Goal: Information Seeking & Learning: Learn about a topic

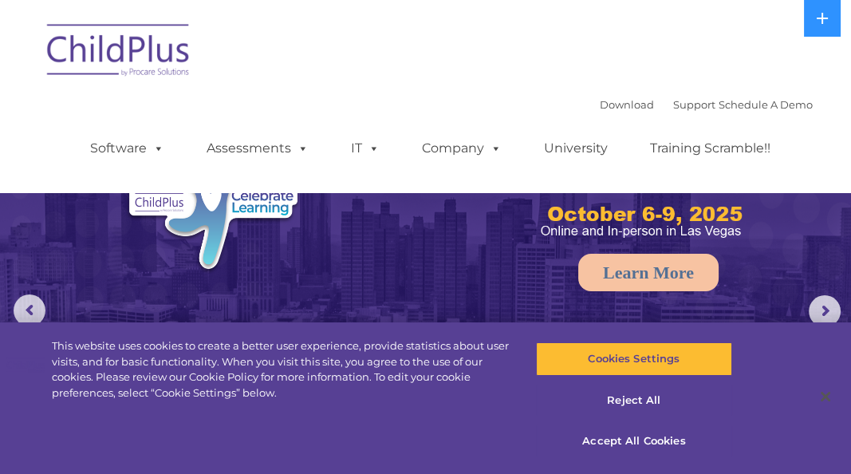
select select "MEDIUM"
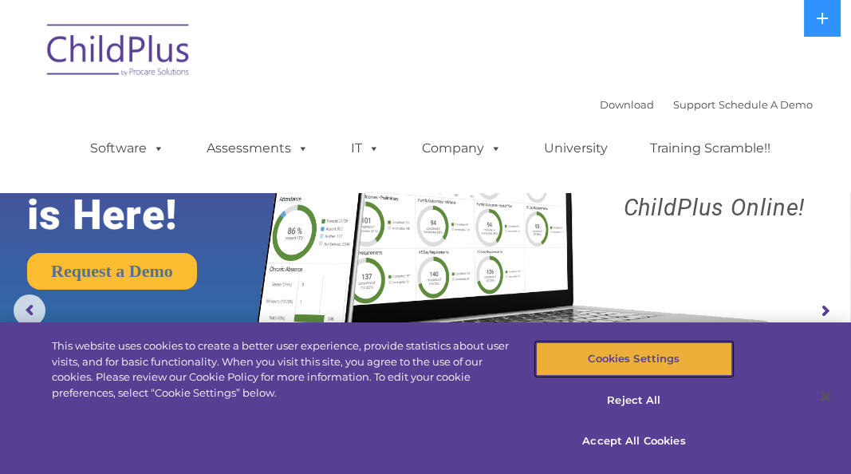
click at [633, 356] on button "Cookies Settings" at bounding box center [633, 358] width 195 height 33
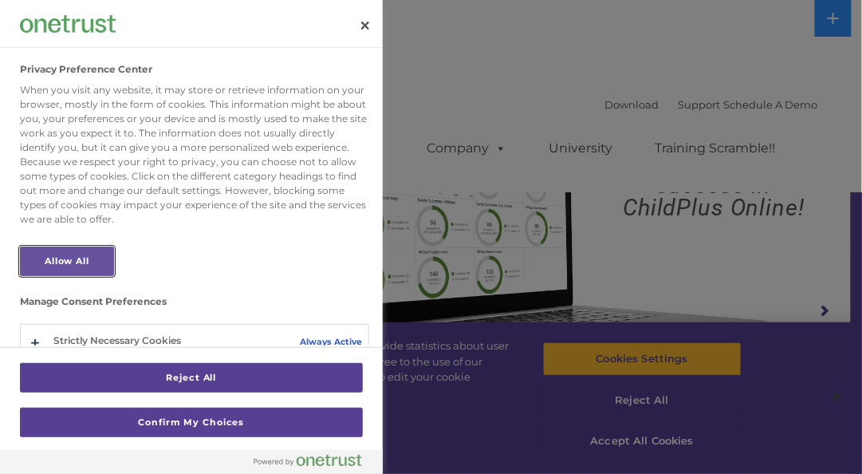
click at [93, 276] on button "Allow All" at bounding box center [67, 260] width 94 height 29
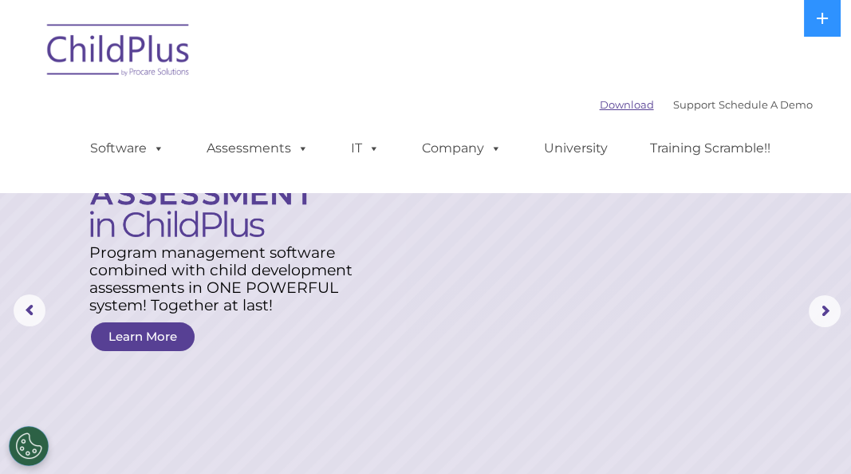
click at [600, 106] on link "Download" at bounding box center [627, 104] width 54 height 13
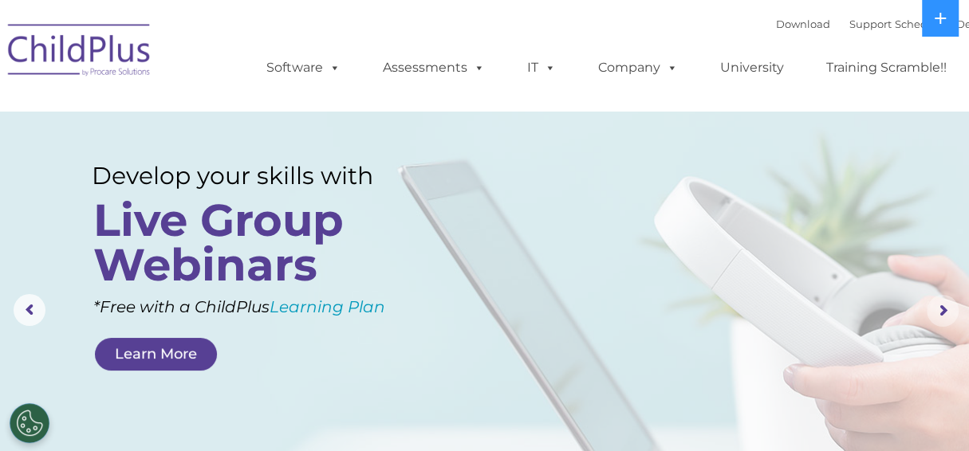
click at [850, 312] on rs-arrow at bounding box center [942, 311] width 32 height 32
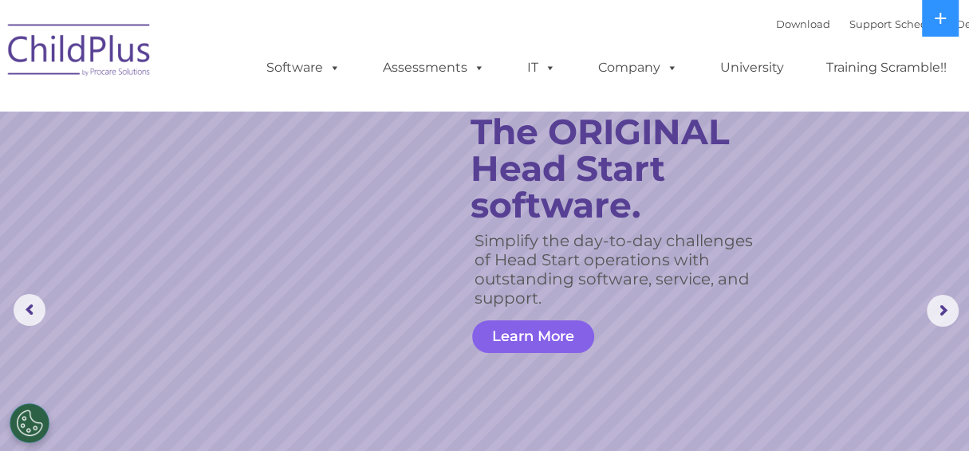
click at [521, 332] on link "Learn More" at bounding box center [533, 336] width 122 height 33
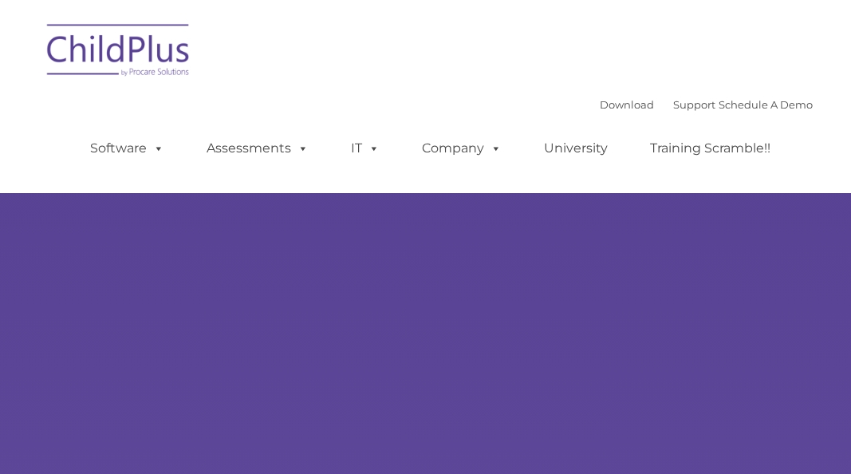
type input ""
select select "MEDIUM"
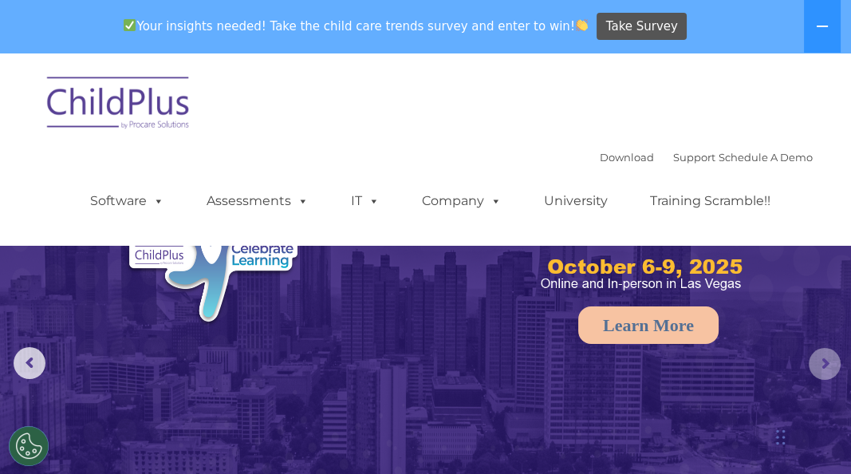
click at [820, 358] on rs-arrow at bounding box center [824, 364] width 32 height 32
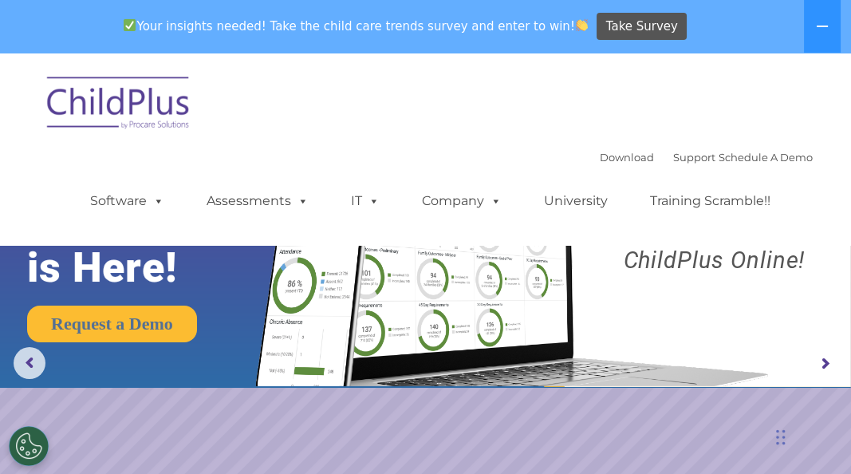
click at [820, 358] on rs-arrow at bounding box center [824, 364] width 32 height 32
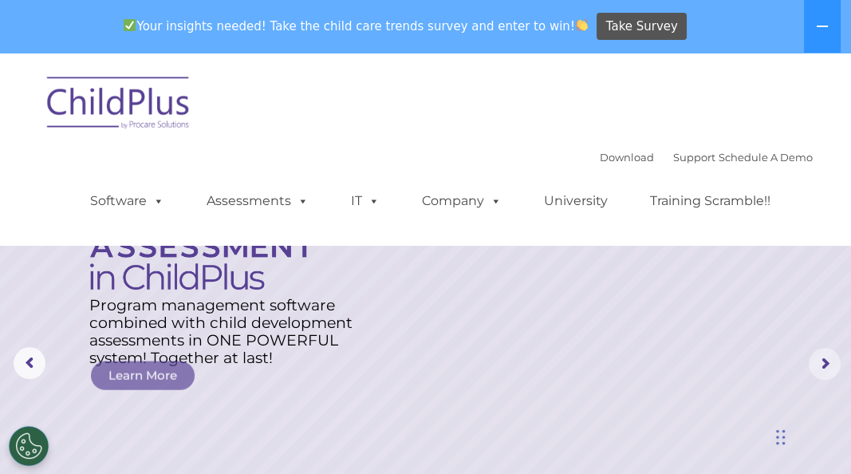
click at [820, 358] on rs-arrow at bounding box center [824, 364] width 32 height 32
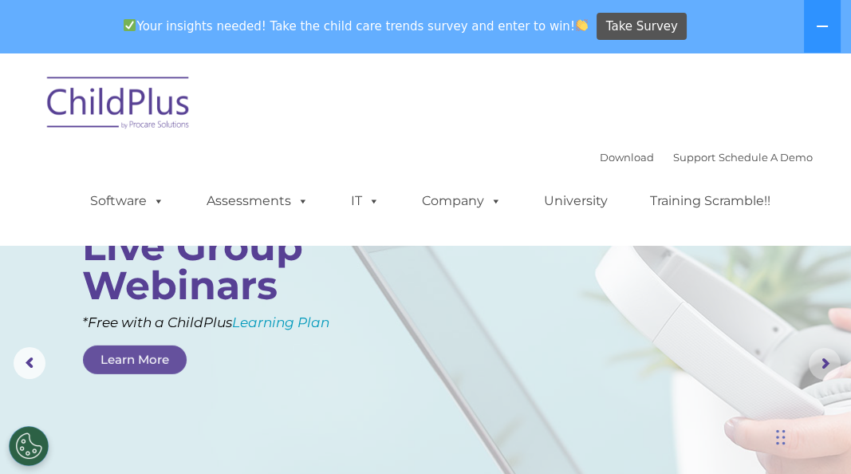
click at [820, 358] on rs-arrow at bounding box center [824, 364] width 32 height 32
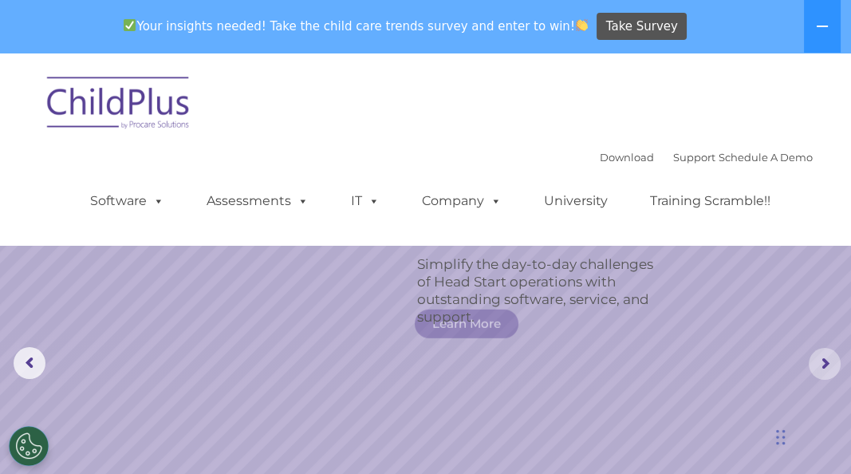
click at [820, 358] on rs-arrow at bounding box center [824, 364] width 32 height 32
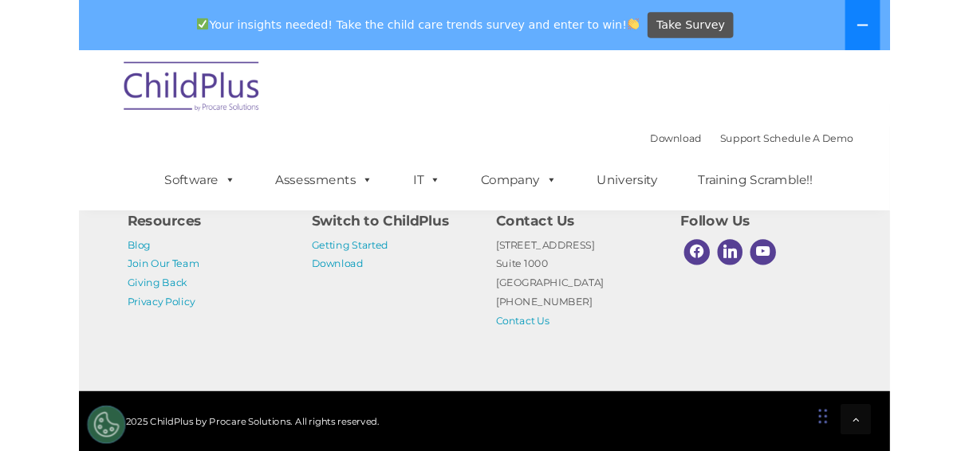
scroll to position [2034, 0]
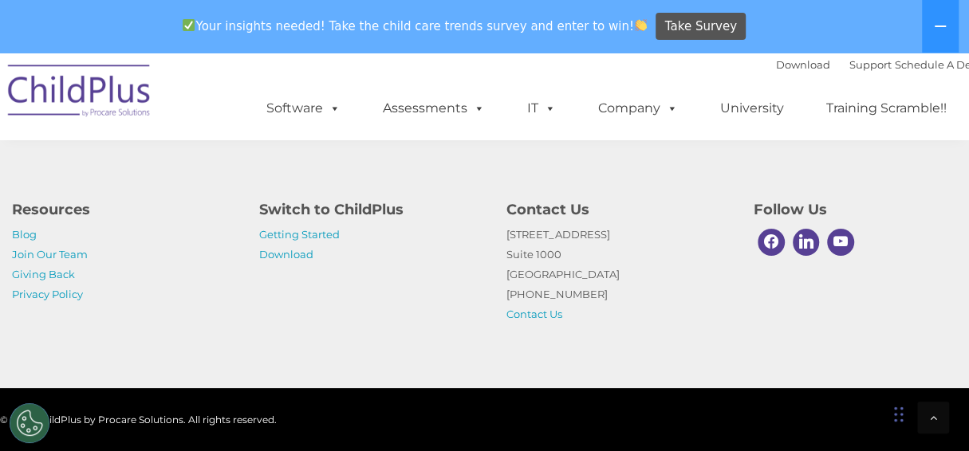
click at [109, 90] on img at bounding box center [79, 93] width 159 height 80
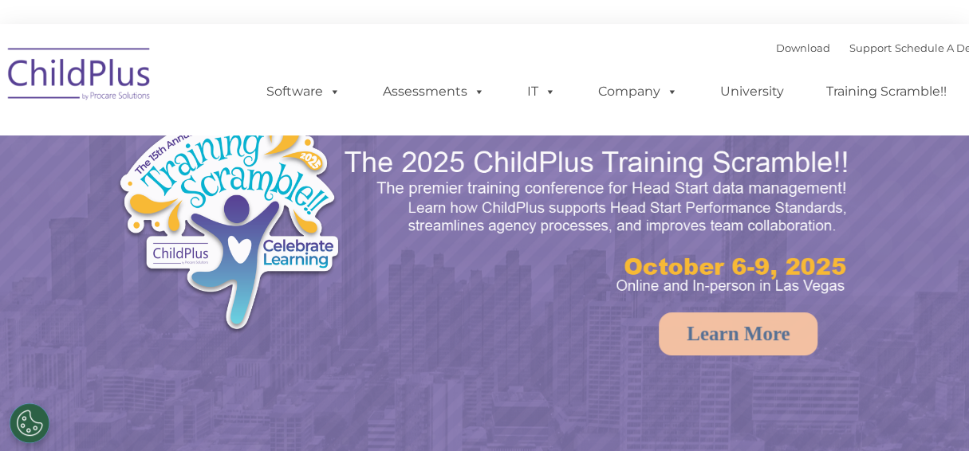
select select "MEDIUM"
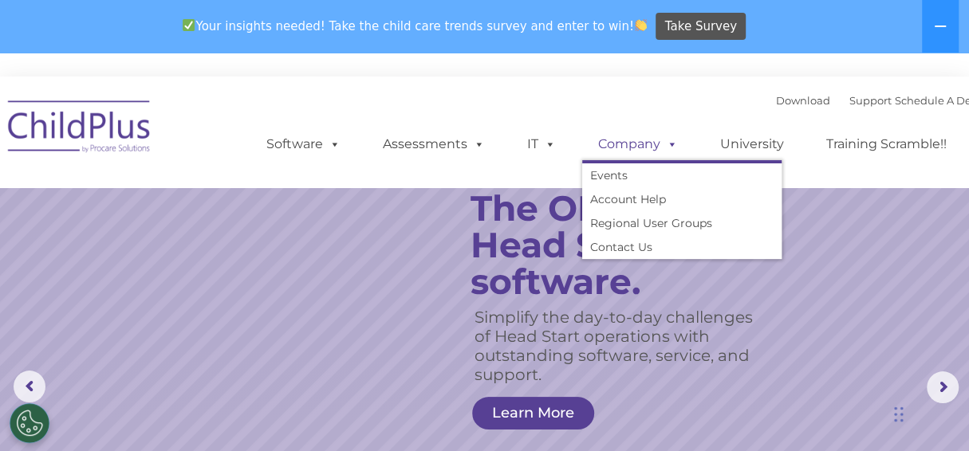
click at [639, 139] on link "Company" at bounding box center [638, 144] width 112 height 32
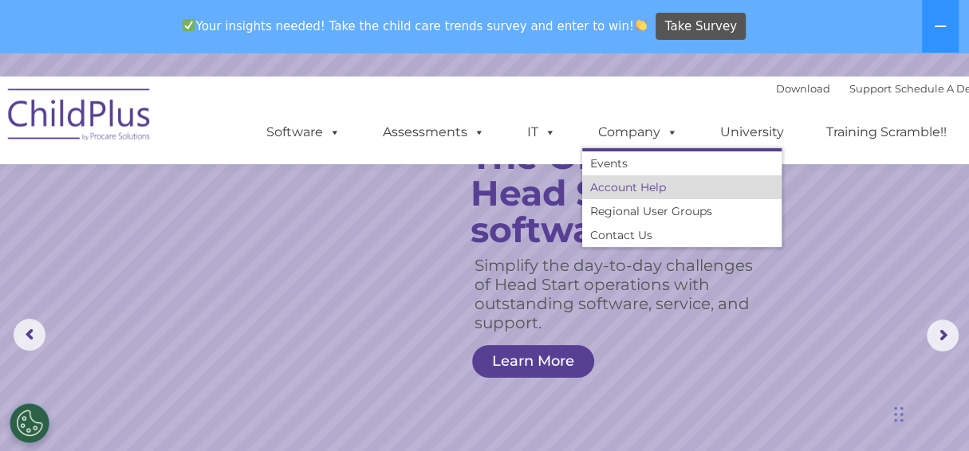
click at [625, 188] on link "Account Help" at bounding box center [681, 187] width 199 height 24
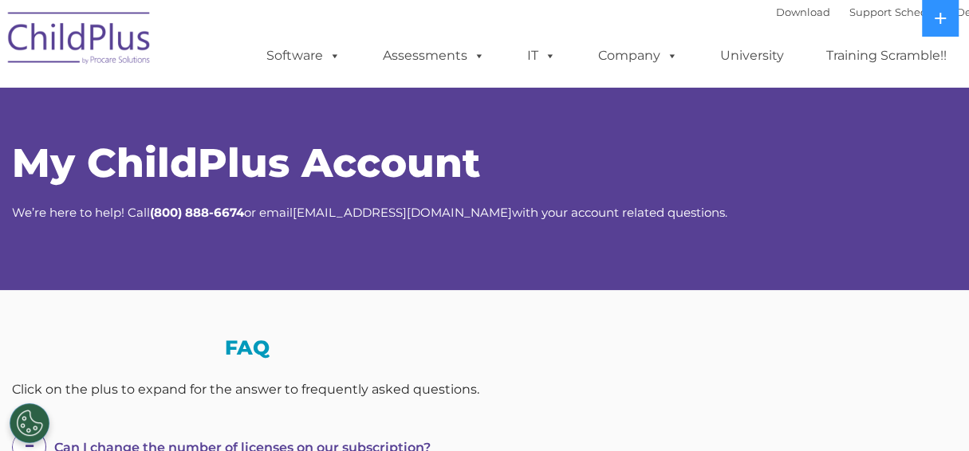
select select "MEDIUM"
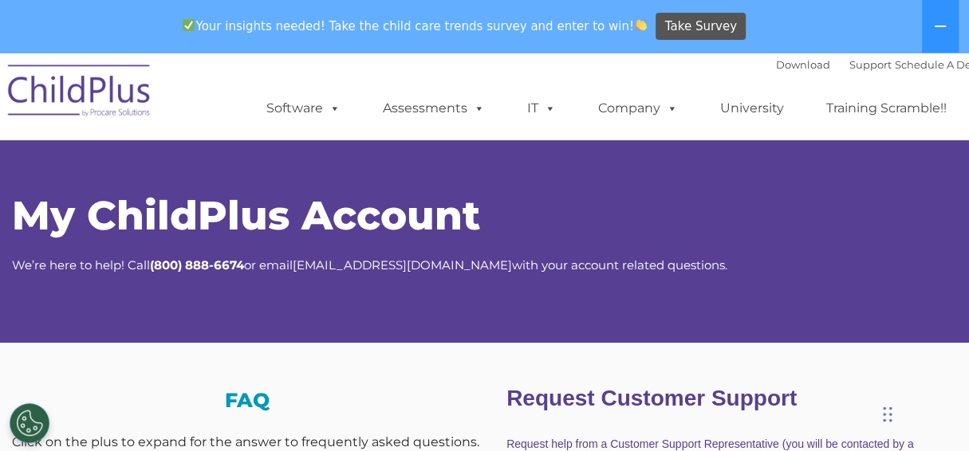
click at [896, 415] on div "Chat Widget" at bounding box center [918, 413] width 80 height 77
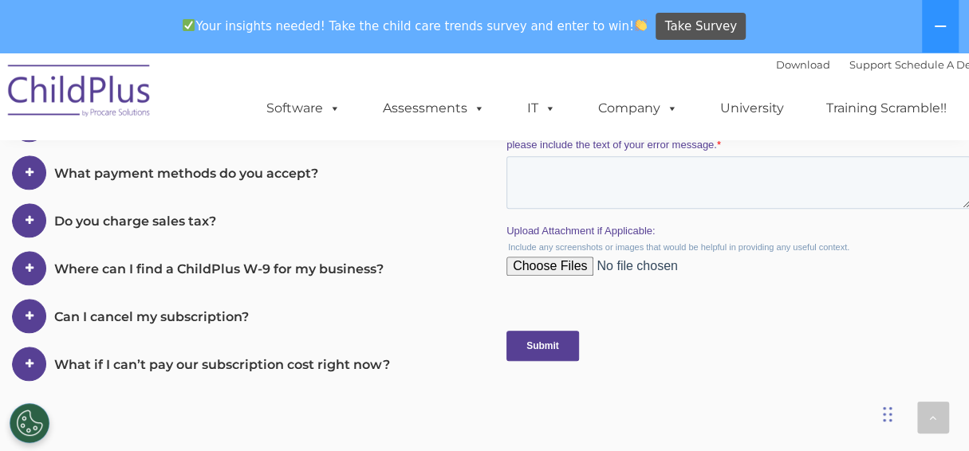
scroll to position [765, 0]
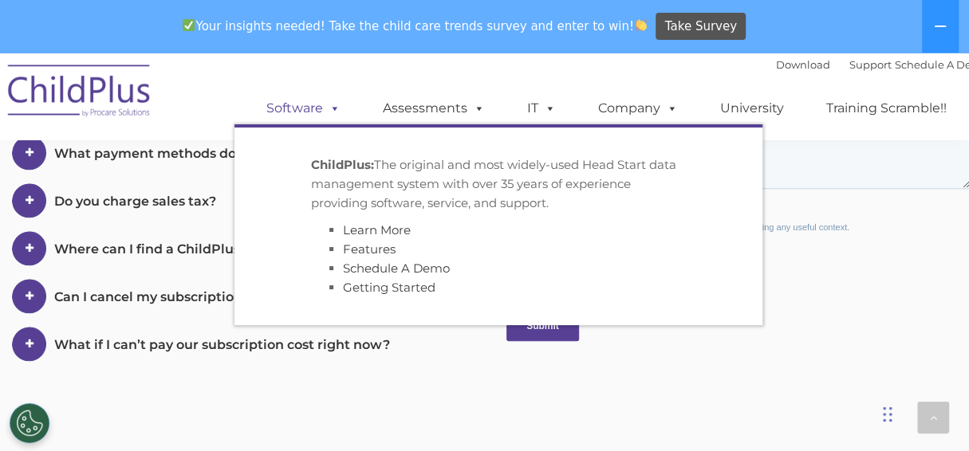
click at [320, 110] on link "Software" at bounding box center [303, 108] width 106 height 32
